Goal: Information Seeking & Learning: Learn about a topic

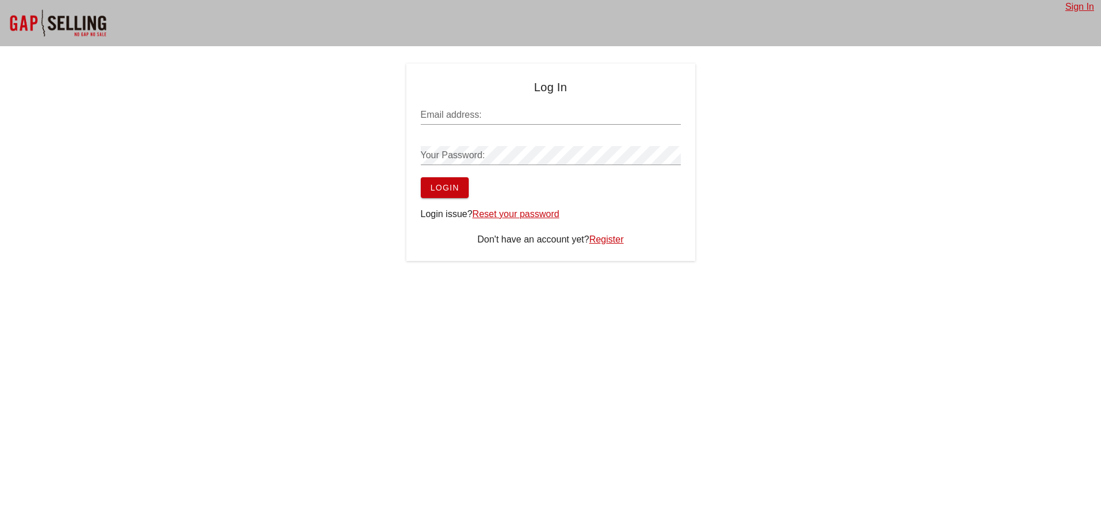
click at [535, 112] on input "Email address:" at bounding box center [551, 115] width 260 height 18
type input "[PERSON_NAME][EMAIL_ADDRESS][PERSON_NAME][DOMAIN_NAME]"
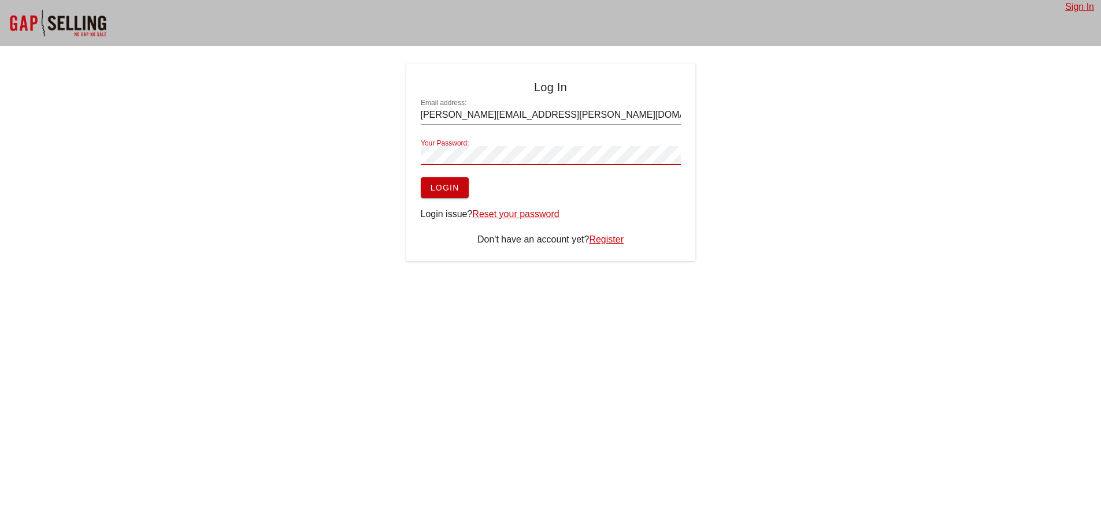
click at [421, 177] on button "Login" at bounding box center [445, 187] width 48 height 21
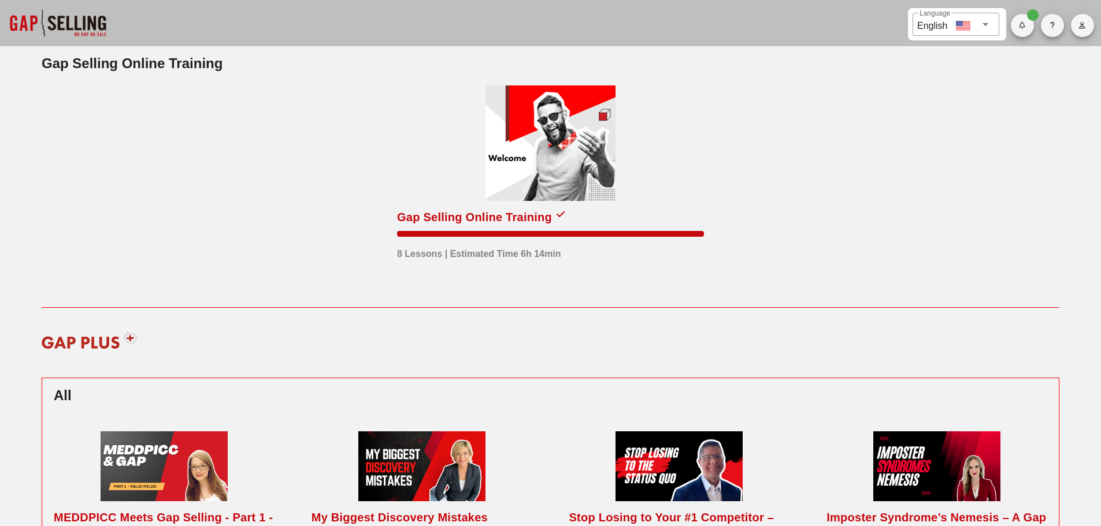
click at [586, 184] on div at bounding box center [550, 144] width 130 height 116
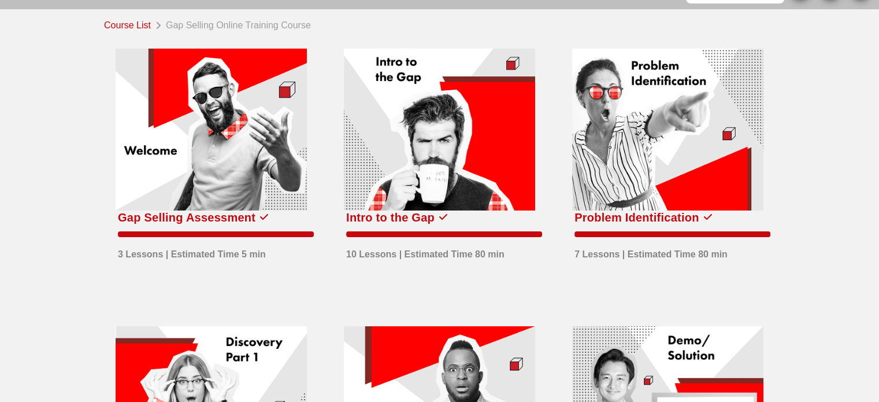
scroll to position [58, 0]
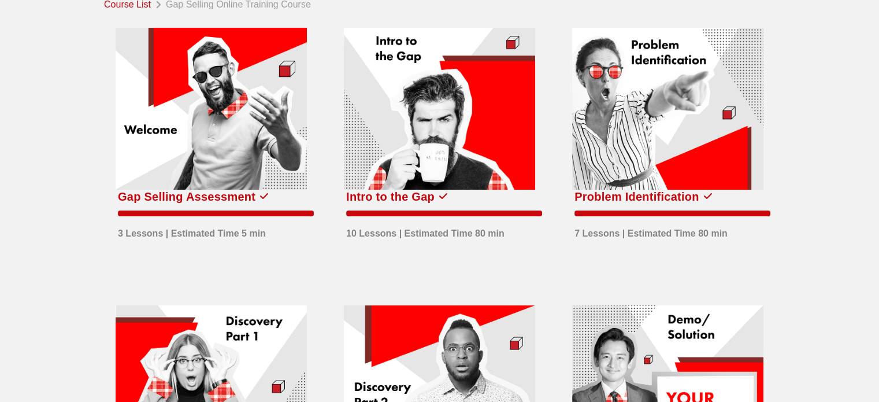
click at [395, 106] on div at bounding box center [439, 109] width 191 height 162
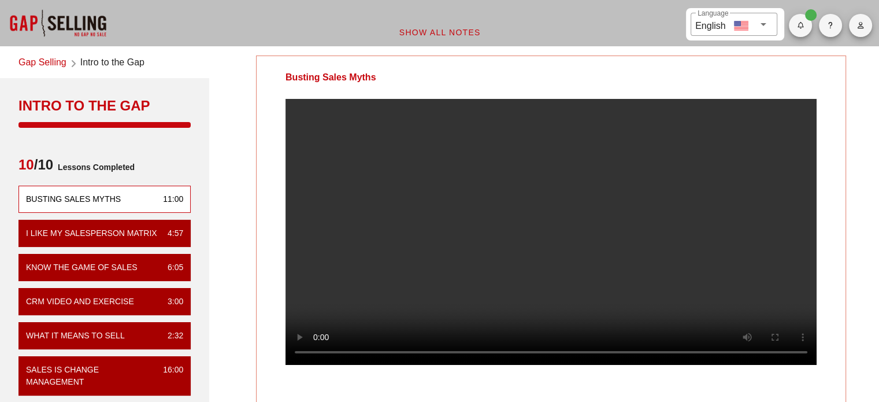
click at [398, 295] on video at bounding box center [550, 232] width 531 height 266
click at [380, 303] on video at bounding box center [550, 232] width 531 height 266
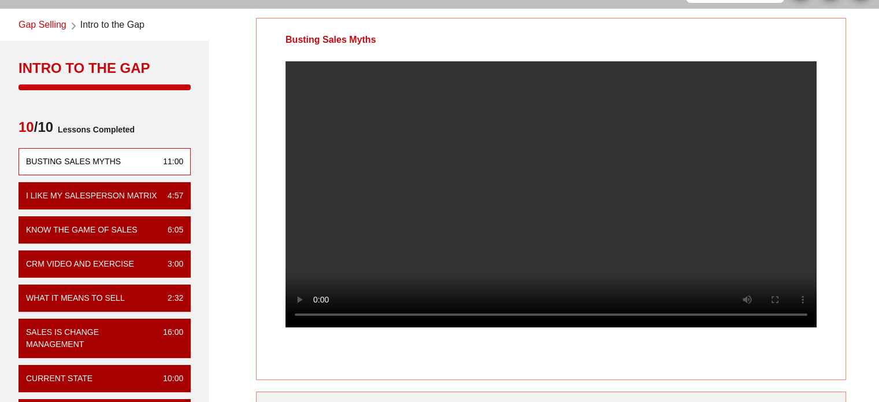
scroll to position [58, 0]
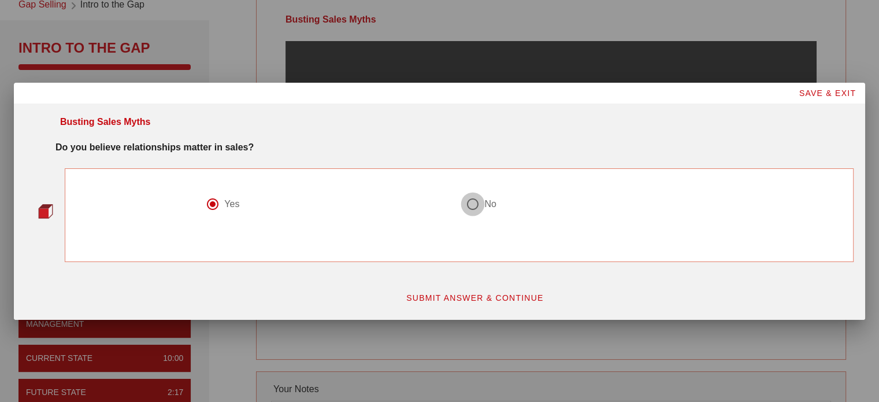
click at [473, 201] on div at bounding box center [473, 204] width 20 height 20
radio input "false"
radio input "true"
click at [213, 205] on div at bounding box center [213, 204] width 20 height 20
radio input "true"
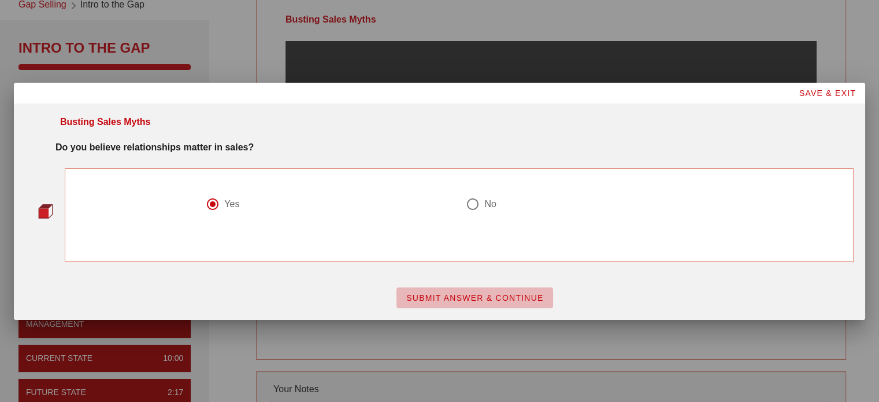
click at [479, 298] on span "SUBMIT ANSWER & CONTINUE" at bounding box center [475, 297] width 138 height 9
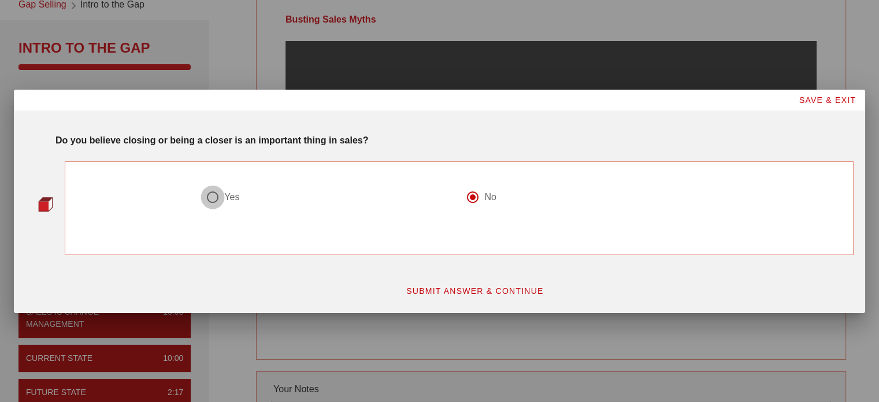
click at [203, 202] on div at bounding box center [213, 197] width 20 height 20
radio input "true"
click at [454, 295] on button "SUBMIT ANSWER & CONTINUE" at bounding box center [474, 290] width 157 height 21
click at [208, 201] on div at bounding box center [213, 197] width 20 height 20
radio input "true"
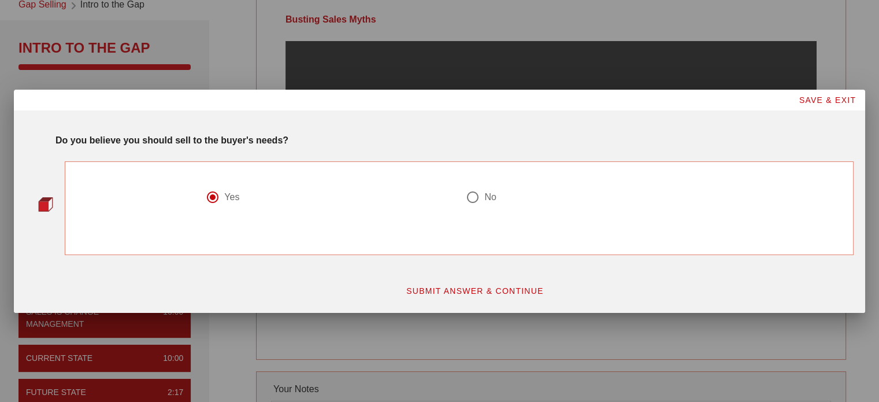
click at [480, 286] on span "SUBMIT ANSWER & CONTINUE" at bounding box center [475, 290] width 138 height 9
click at [219, 196] on div at bounding box center [213, 197] width 20 height 20
radio input "true"
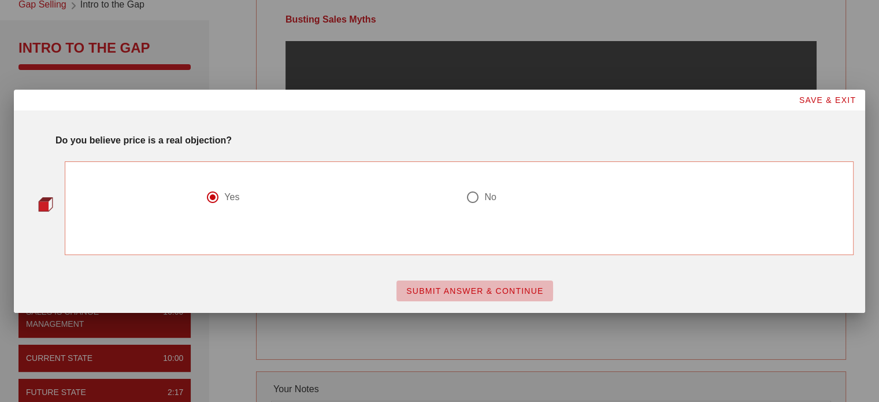
click at [497, 288] on span "SUBMIT ANSWER & CONTINUE" at bounding box center [475, 290] width 138 height 9
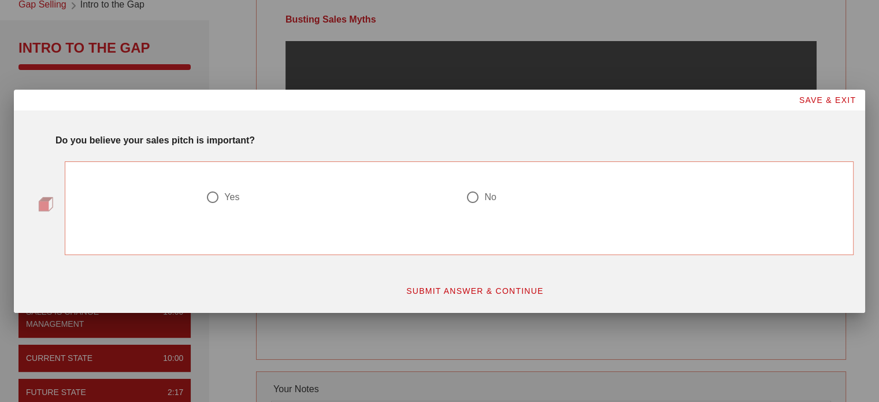
click at [220, 192] on div at bounding box center [213, 197] width 20 height 20
radio input "true"
click at [507, 290] on span "SUBMIT ANSWER & CONTINUE" at bounding box center [475, 290] width 138 height 9
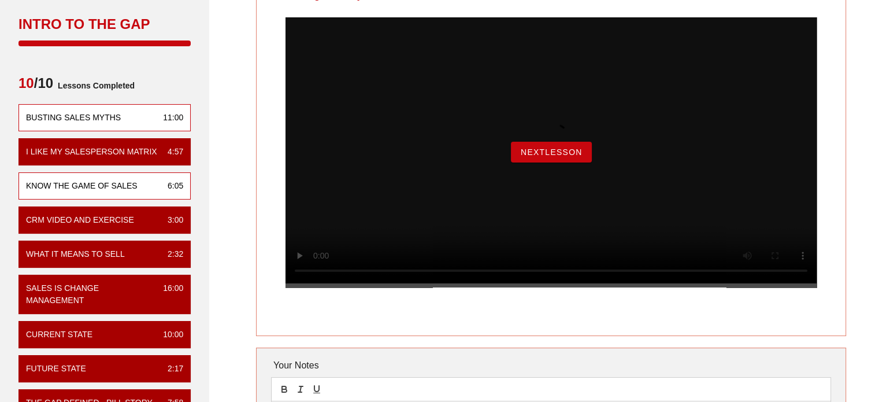
scroll to position [116, 0]
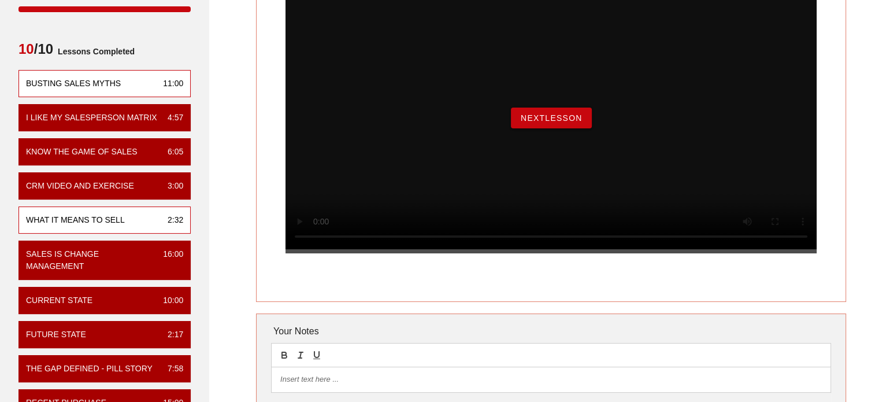
click at [109, 214] on div "What it means to sell" at bounding box center [75, 220] width 99 height 12
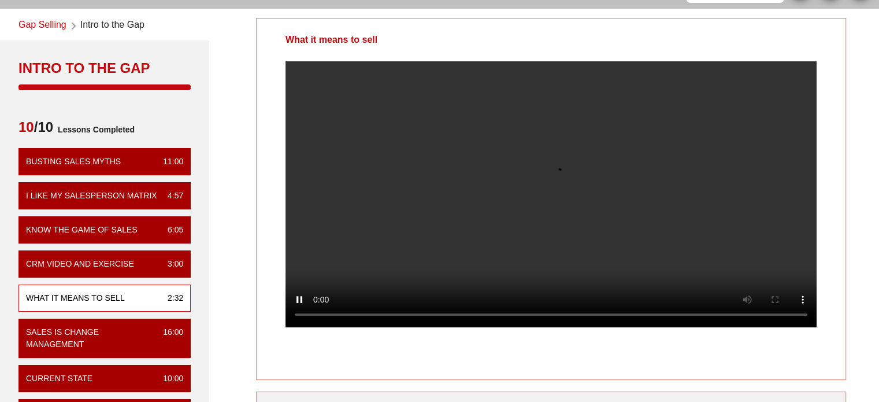
scroll to position [58, 0]
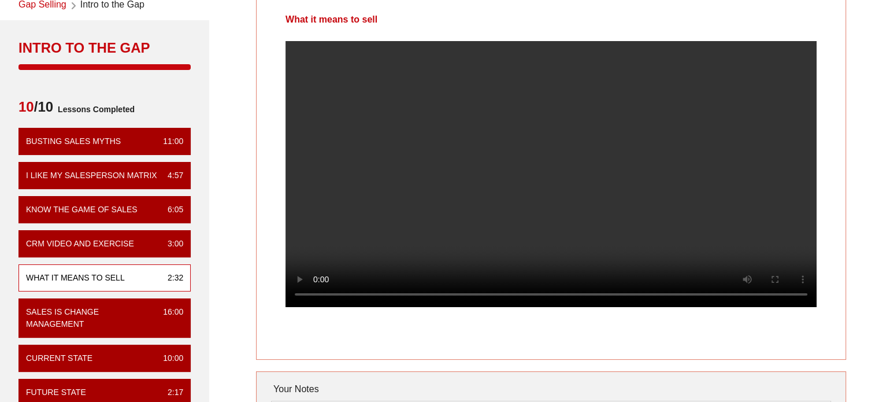
click at [550, 183] on video at bounding box center [550, 174] width 531 height 266
click at [604, 158] on video at bounding box center [550, 174] width 531 height 266
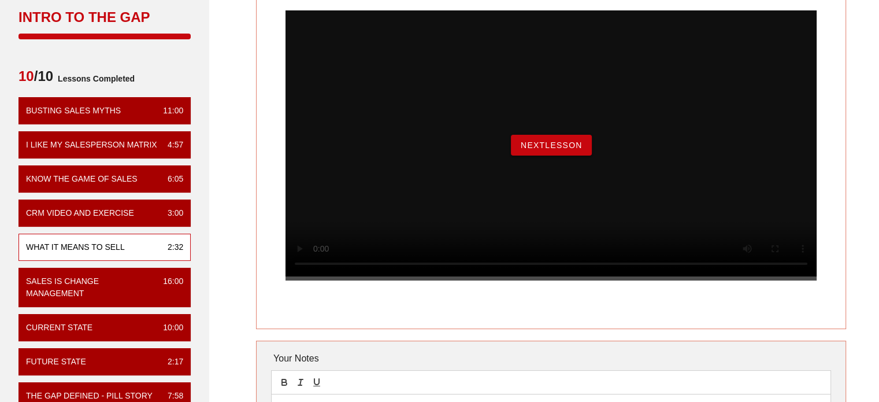
scroll to position [116, 0]
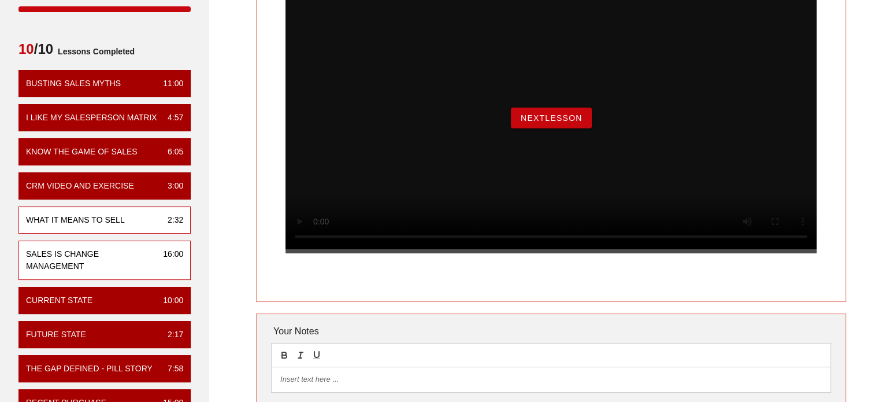
click at [110, 250] on div "Sales is Change Management" at bounding box center [90, 260] width 128 height 24
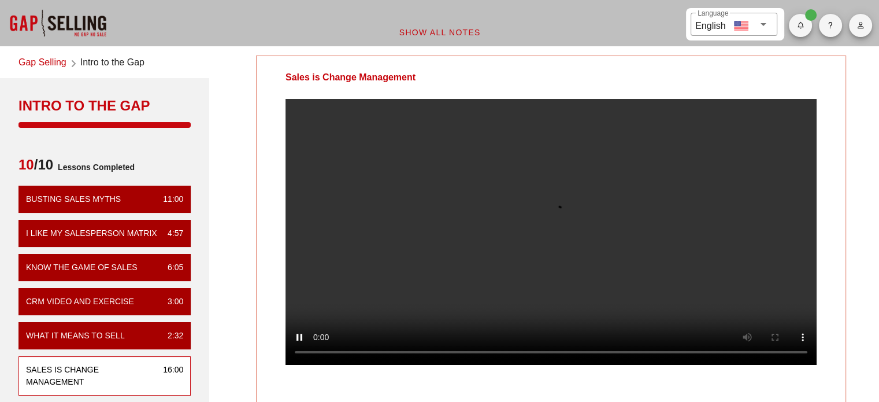
scroll to position [58, 0]
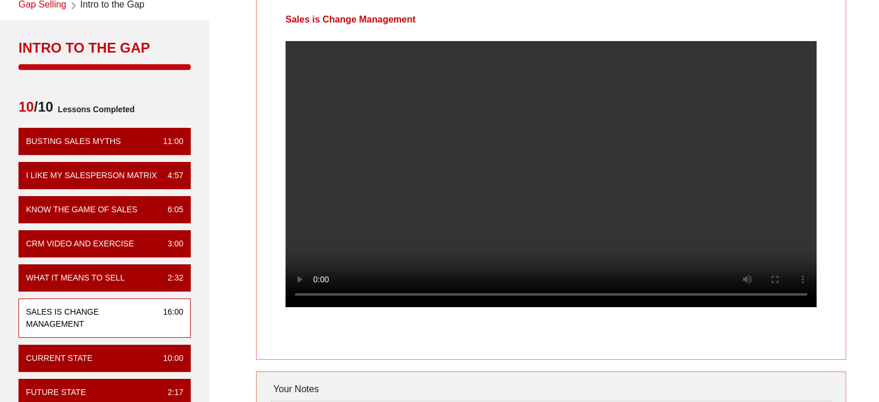
click at [732, 193] on video at bounding box center [550, 174] width 531 height 266
click at [585, 147] on video at bounding box center [550, 174] width 531 height 266
click at [601, 180] on video at bounding box center [550, 174] width 531 height 266
click at [576, 166] on video at bounding box center [550, 174] width 531 height 266
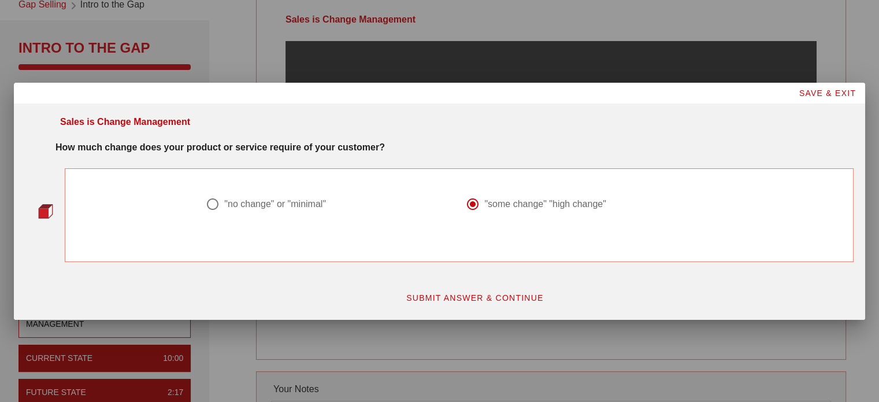
click at [458, 299] on span "SUBMIT ANSWER & CONTINUE" at bounding box center [475, 297] width 138 height 9
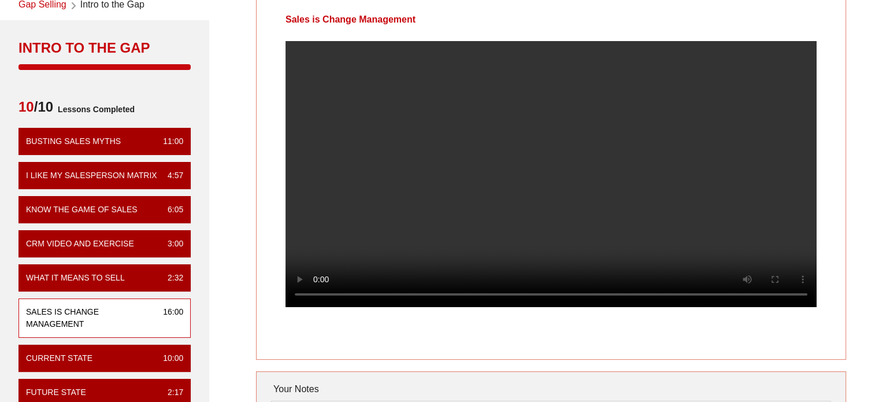
click at [552, 122] on video at bounding box center [550, 174] width 531 height 266
